Goal: Task Accomplishment & Management: Manage account settings

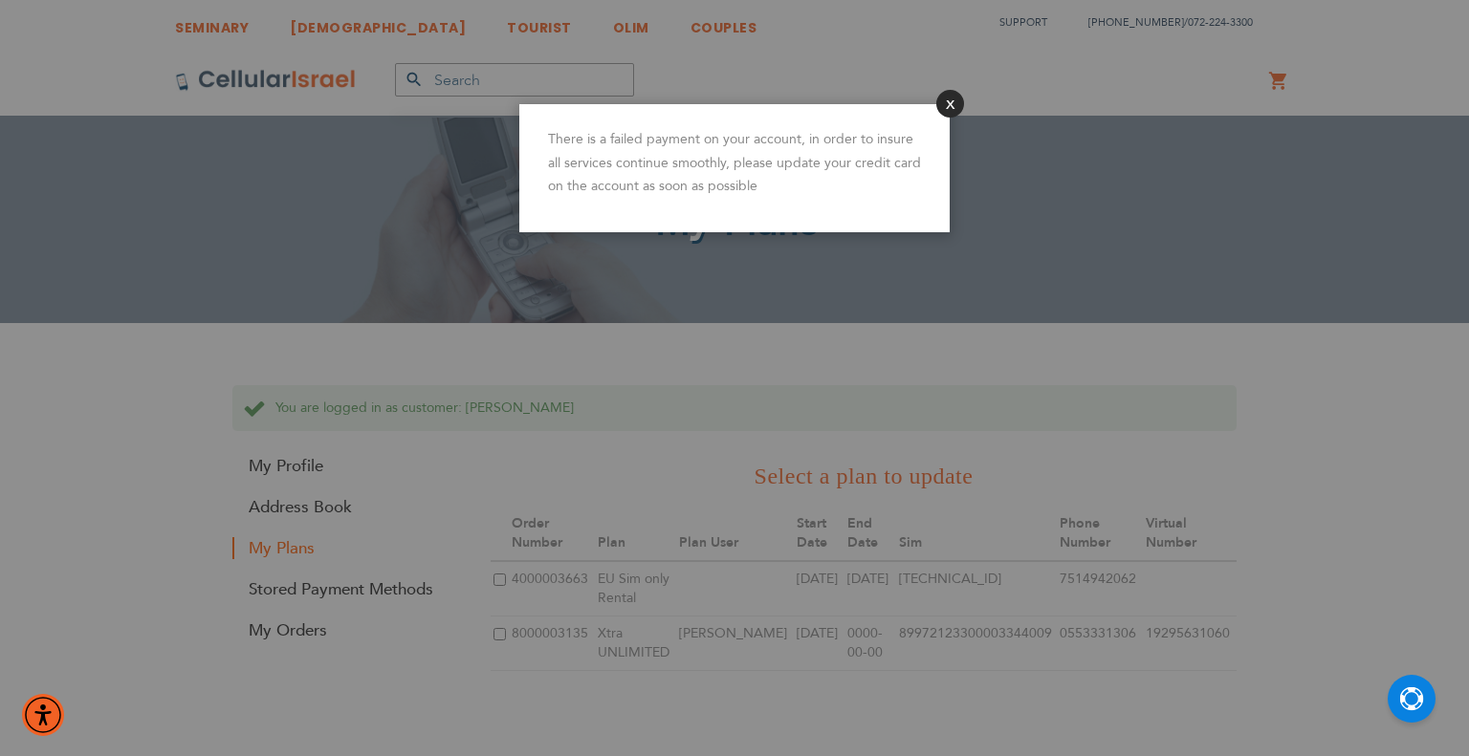
click at [946, 106] on button "Close" at bounding box center [950, 104] width 28 height 28
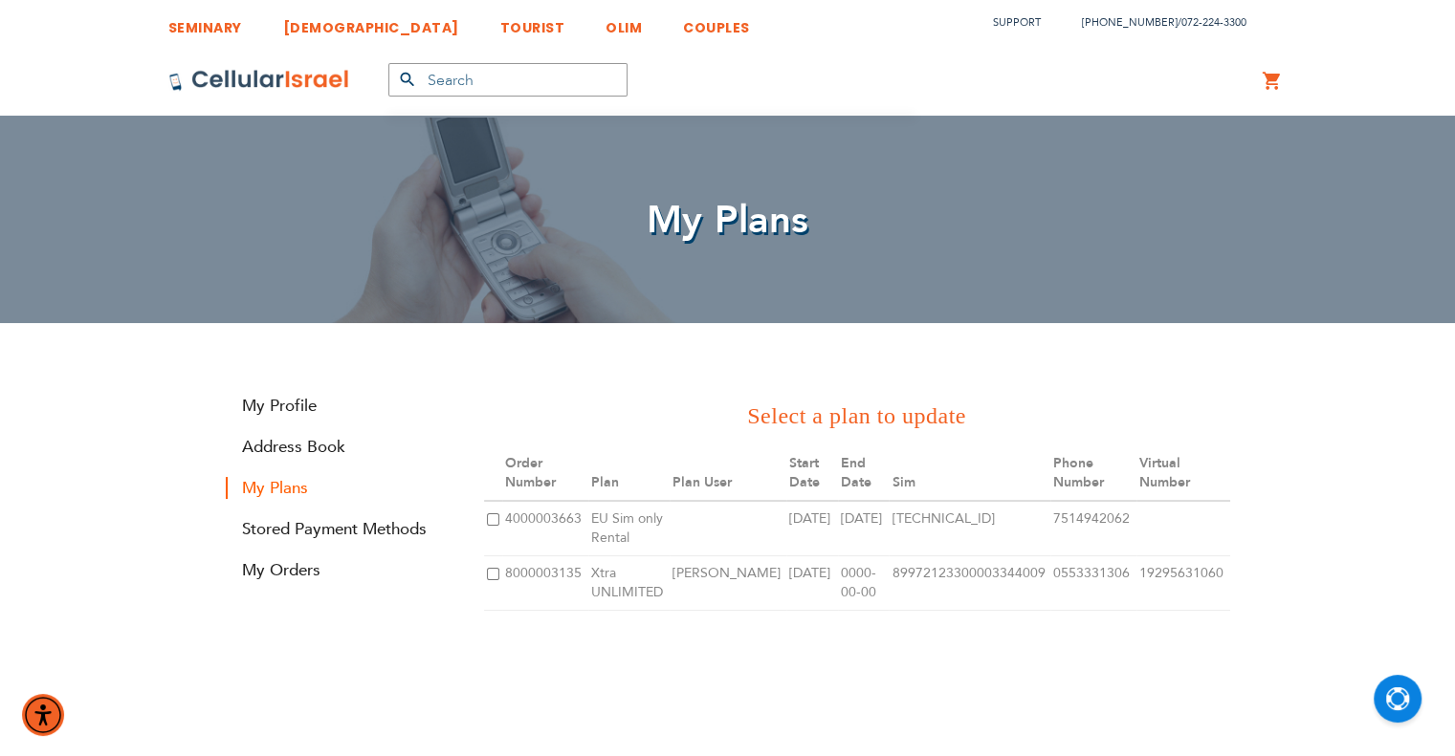
click at [491, 577] on input "checkbox" at bounding box center [493, 574] width 12 height 12
checkbox input "true"
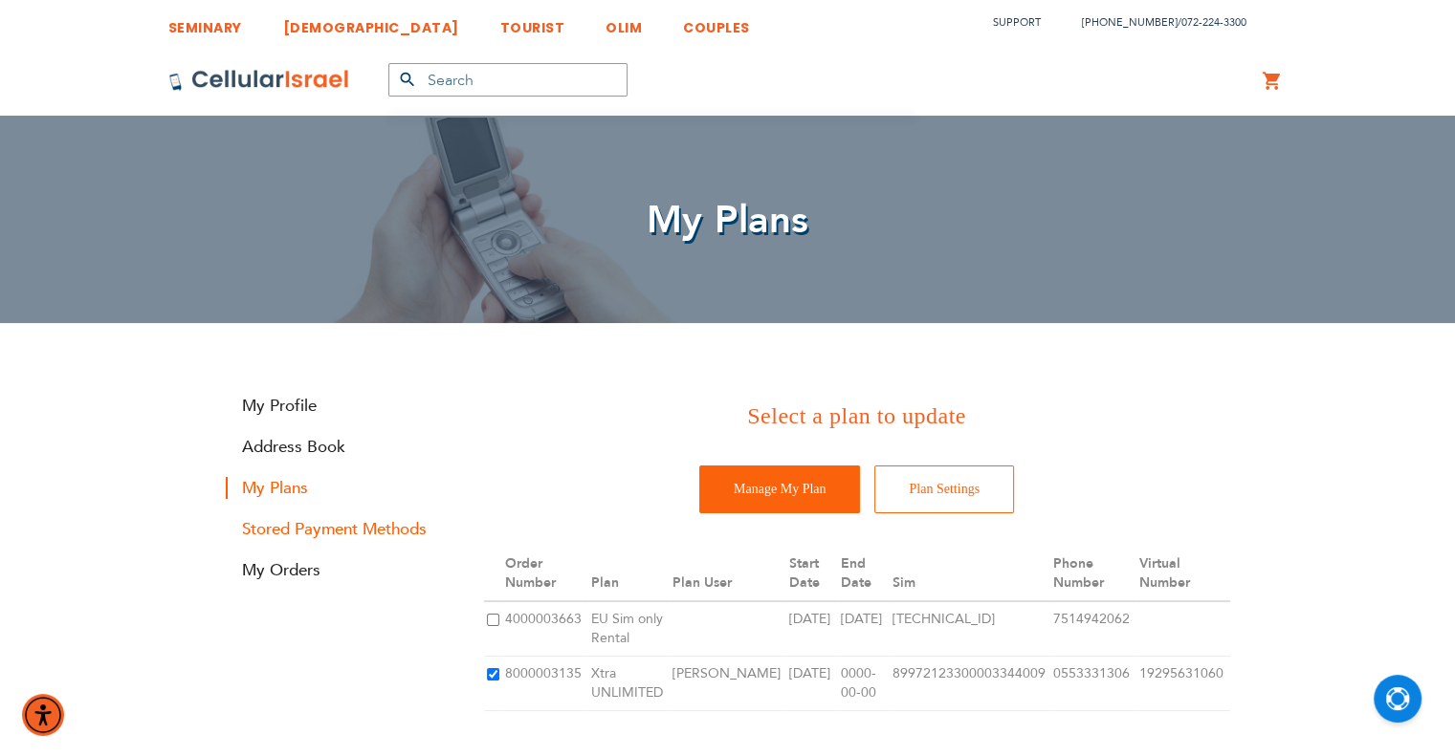
click at [348, 531] on link "Stored Payment Methods" at bounding box center [341, 529] width 230 height 22
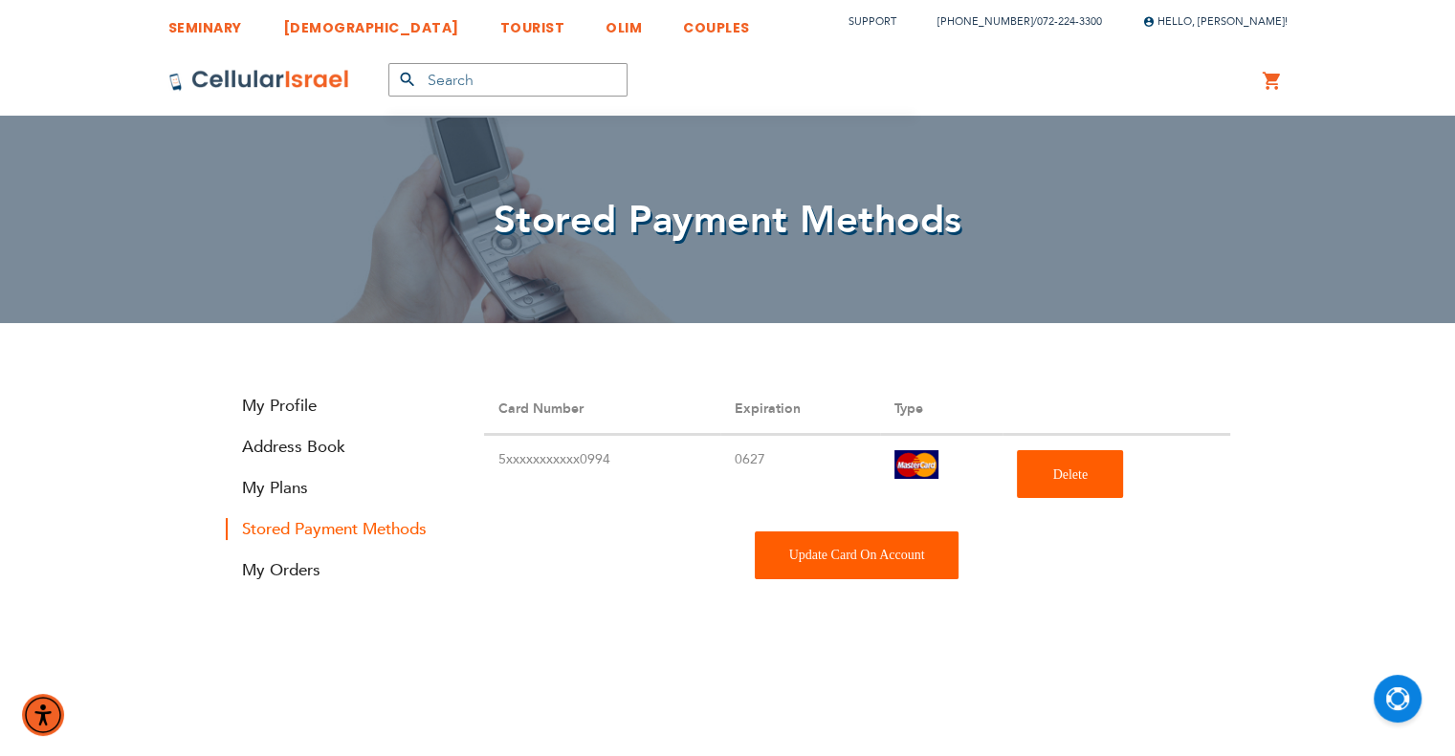
click at [799, 552] on div "Update Card On Account" at bounding box center [857, 556] width 205 height 48
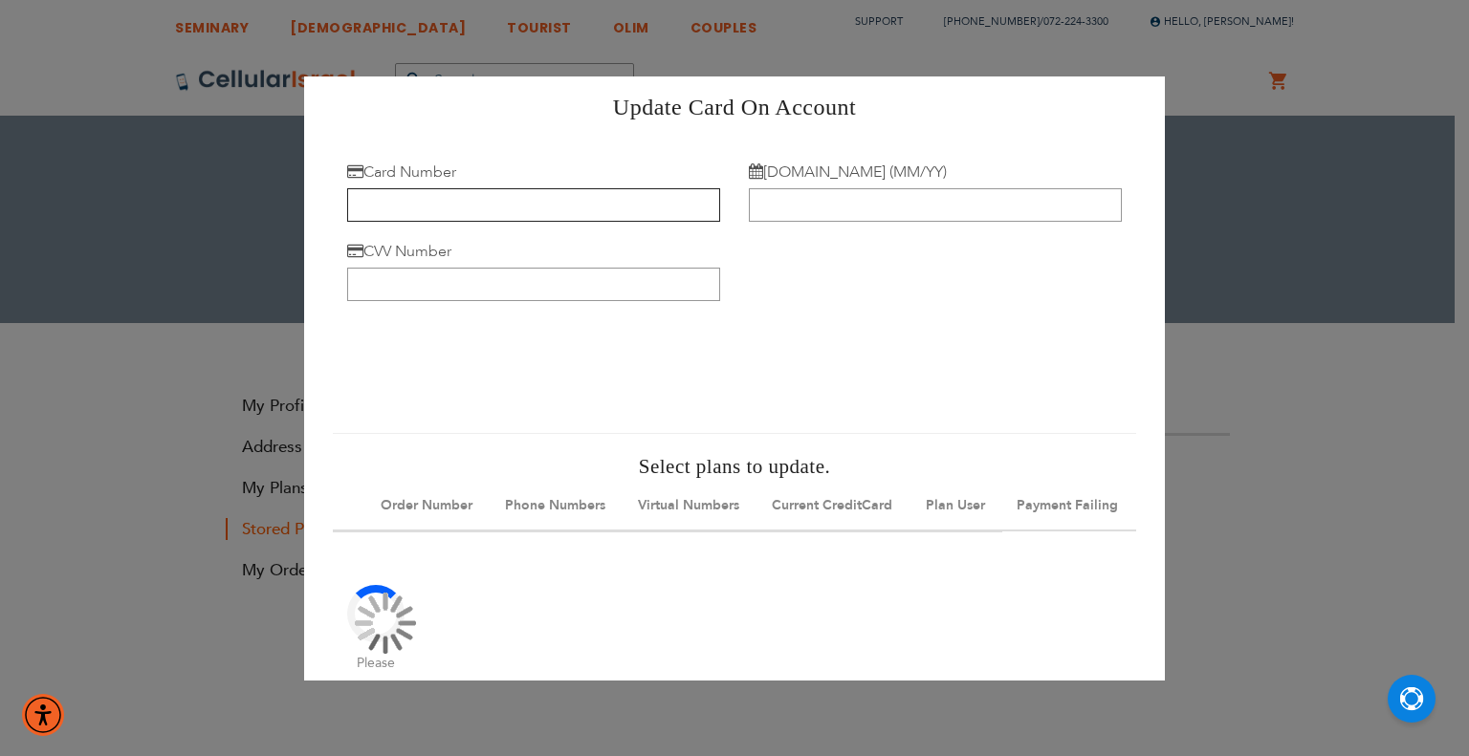
click at [513, 213] on input "Card Number" at bounding box center [533, 203] width 373 height 33
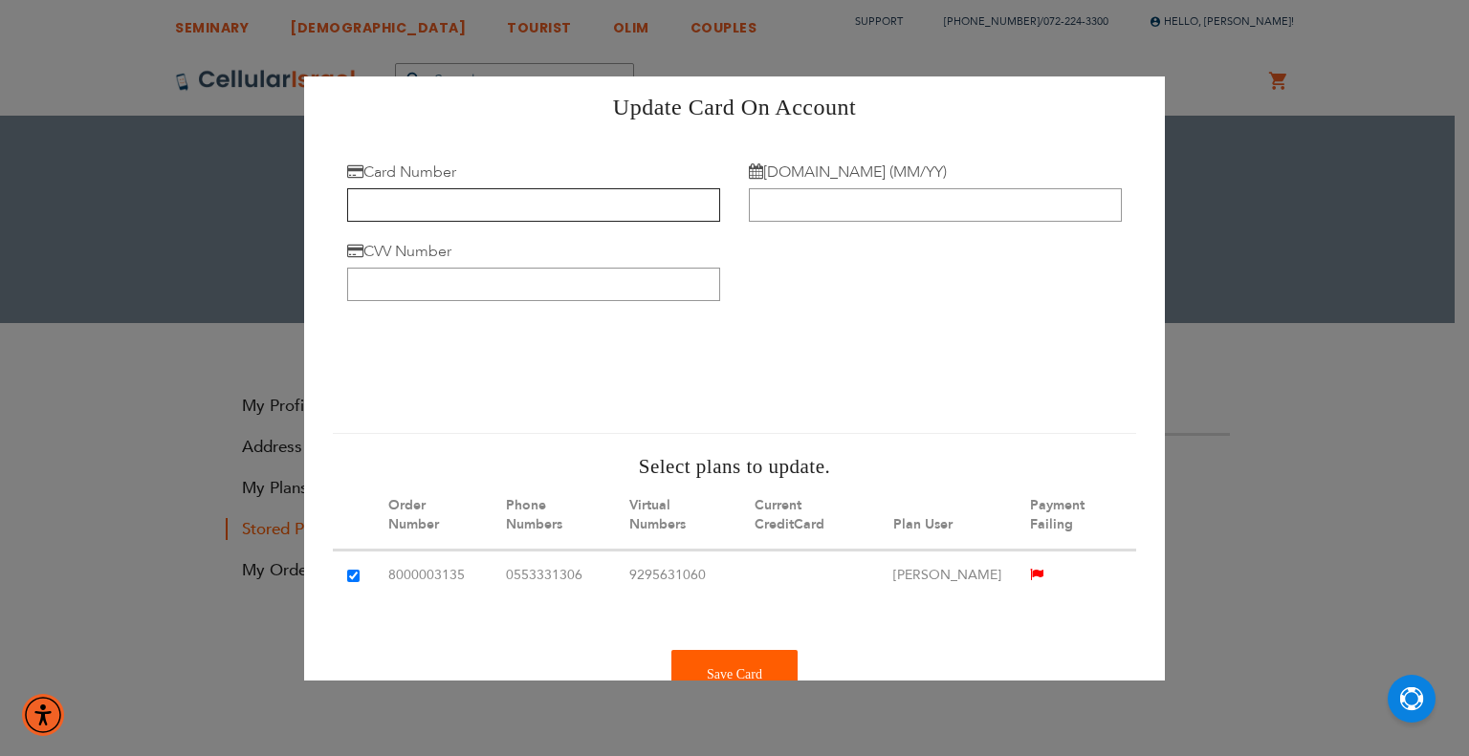
paste input "4147 2021 9228 2539"
type input "4147 2021 9228 2539"
click at [822, 213] on input "Exp.Date (MM/YY)" at bounding box center [935, 203] width 373 height 33
paste input "12/27"
type input "12/27"
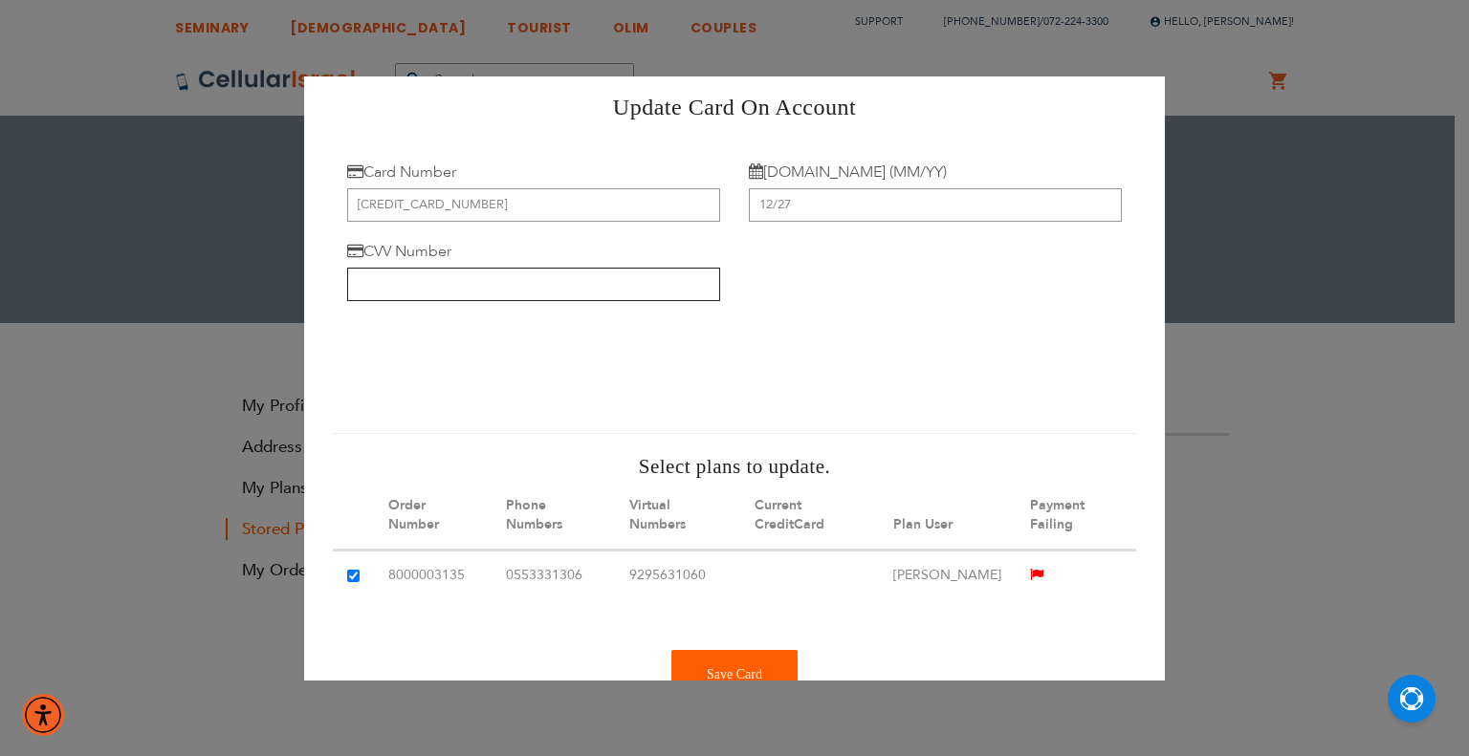
click at [455, 286] on input "CVV Number" at bounding box center [533, 283] width 373 height 33
paste input "308"
type input "308"
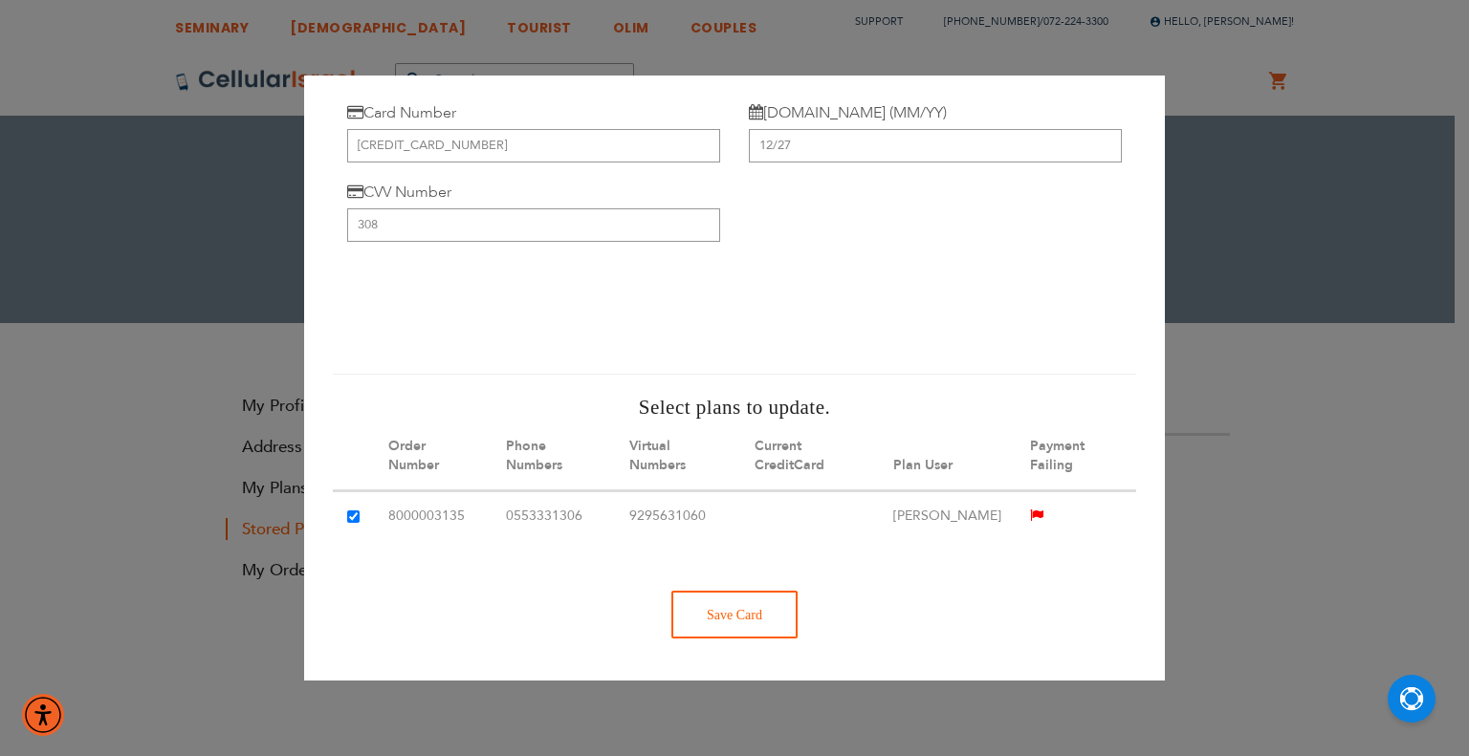
click at [716, 616] on div "Save Card" at bounding box center [734, 614] width 126 height 48
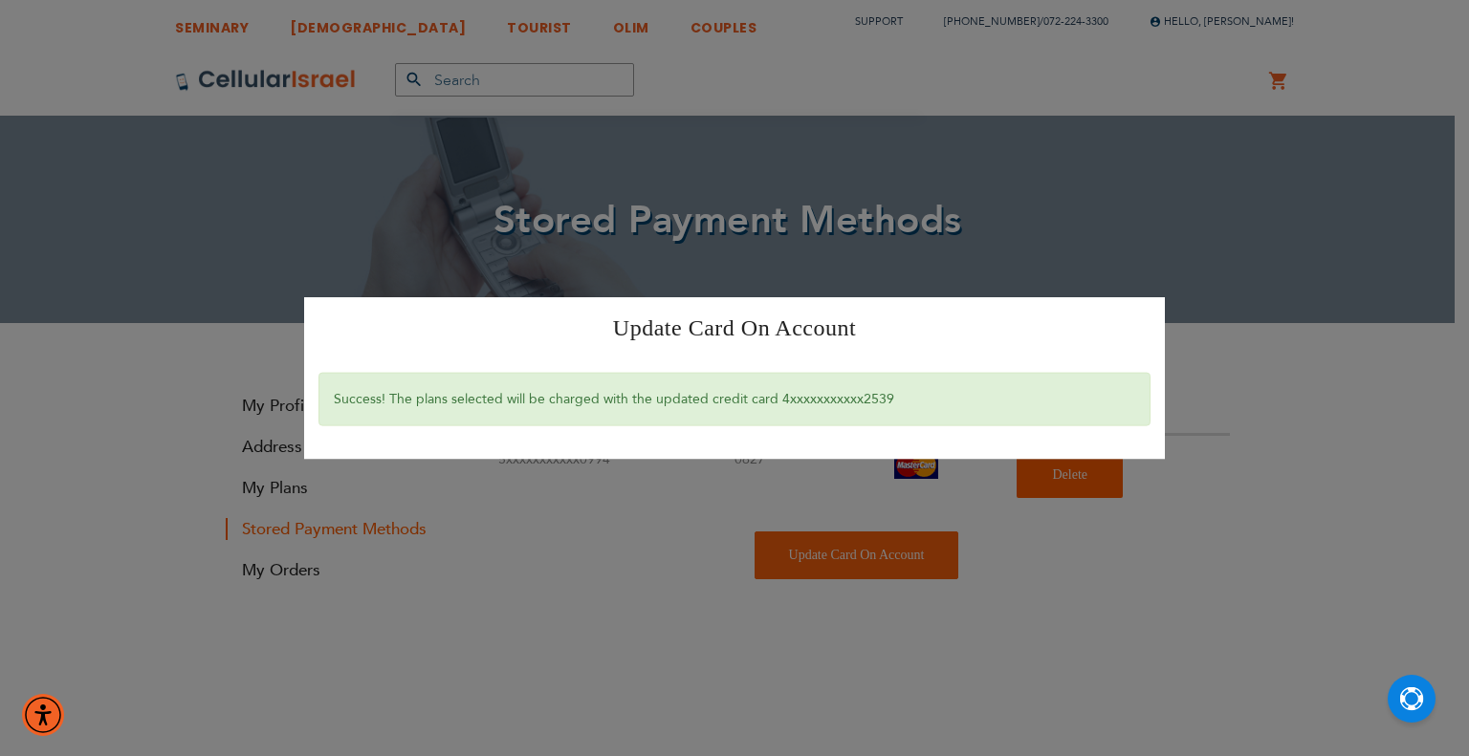
scroll to position [0, 0]
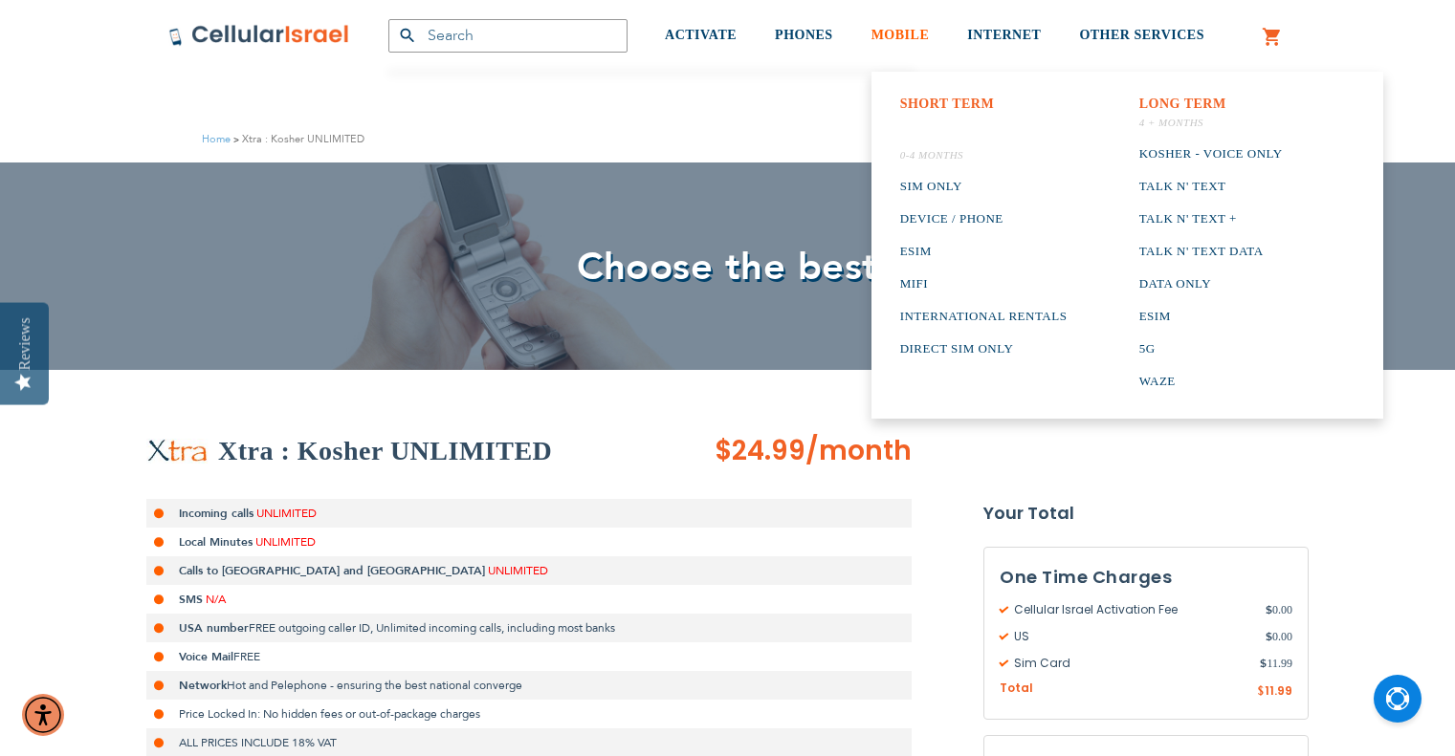
scroll to position [478, 0]
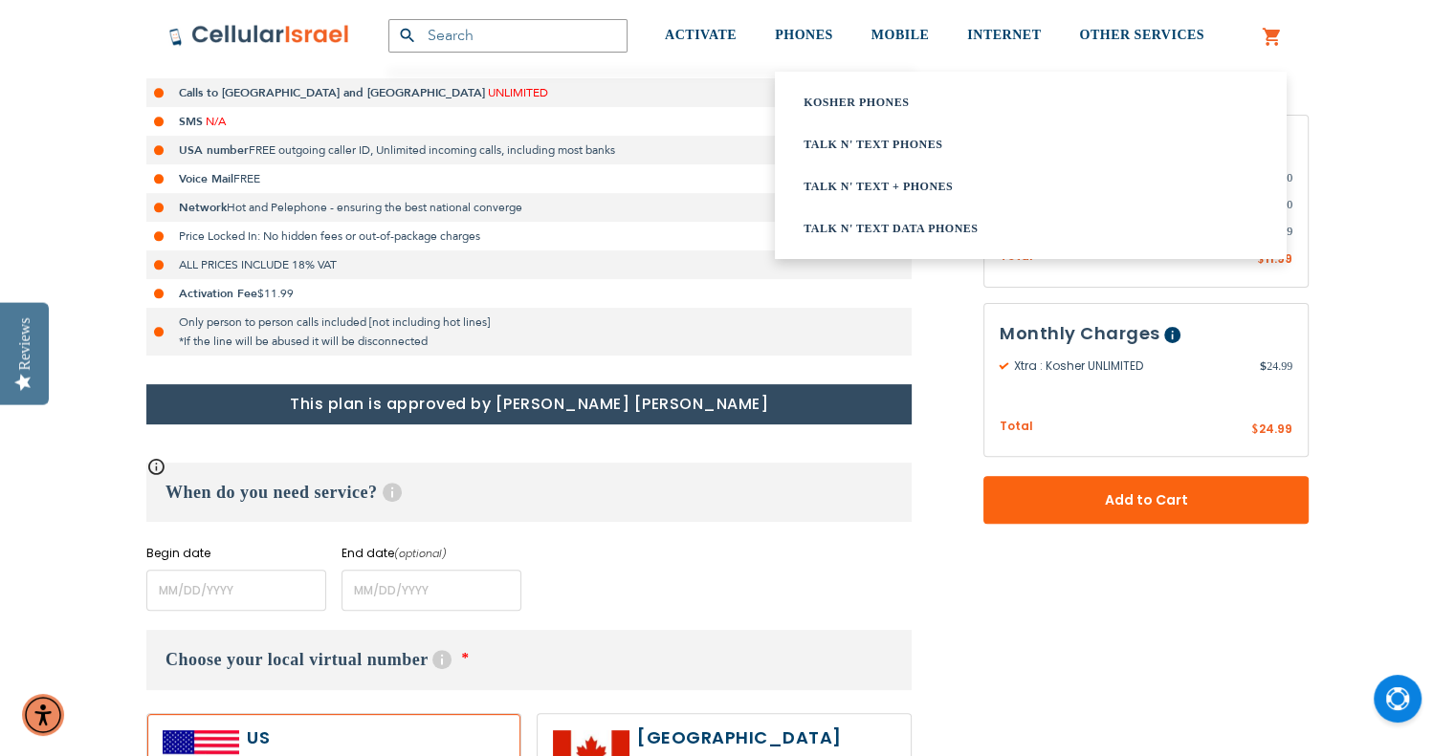
click at [847, 230] on link "Talk n' Text Data Phones" at bounding box center [1006, 228] width 406 height 19
